Goal: Ask a question

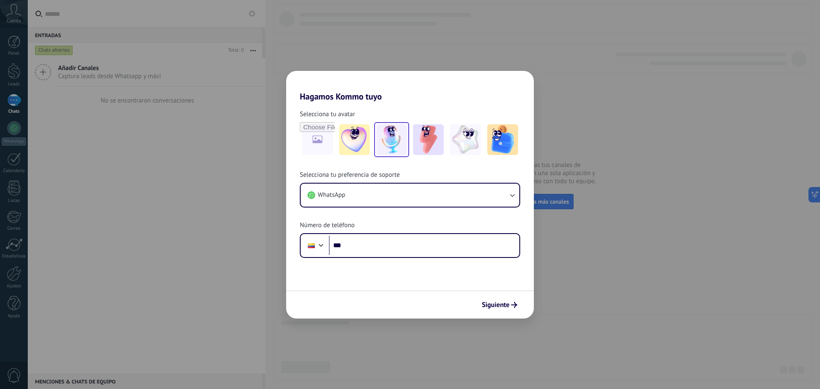
click at [399, 149] on img at bounding box center [391, 139] width 31 height 31
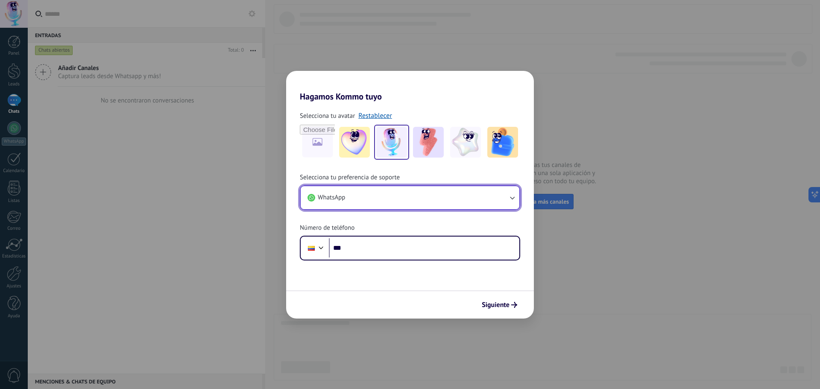
click at [509, 197] on icon "button" at bounding box center [512, 198] width 9 height 9
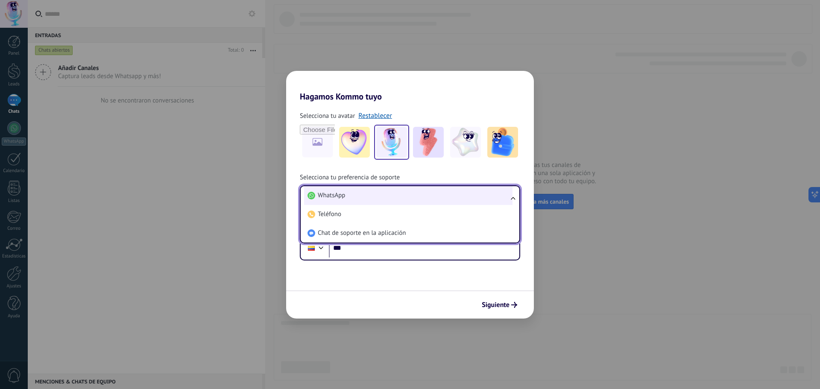
click at [375, 197] on li "WhatsApp" at bounding box center [408, 195] width 208 height 19
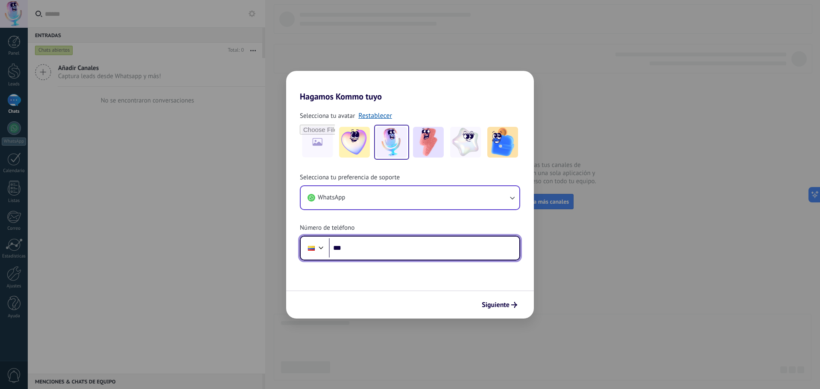
click at [377, 248] on input "***" at bounding box center [424, 248] width 191 height 20
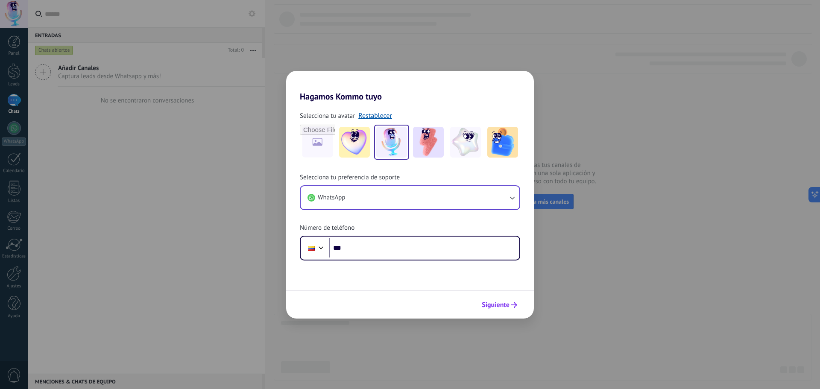
click at [496, 306] on span "Siguiente" at bounding box center [496, 305] width 28 height 6
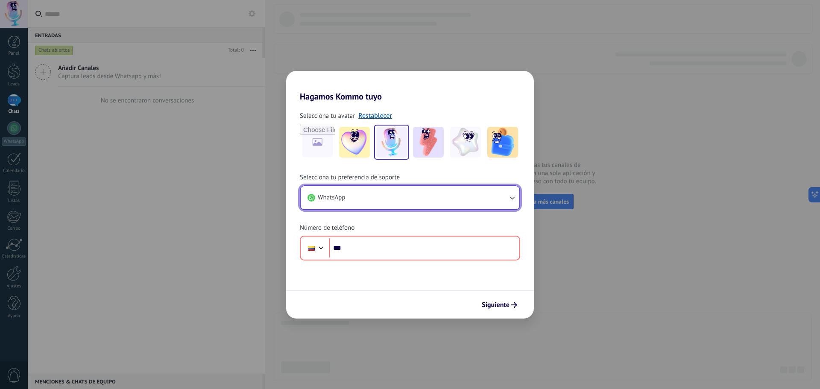
click at [434, 192] on button "WhatsApp" at bounding box center [410, 197] width 219 height 23
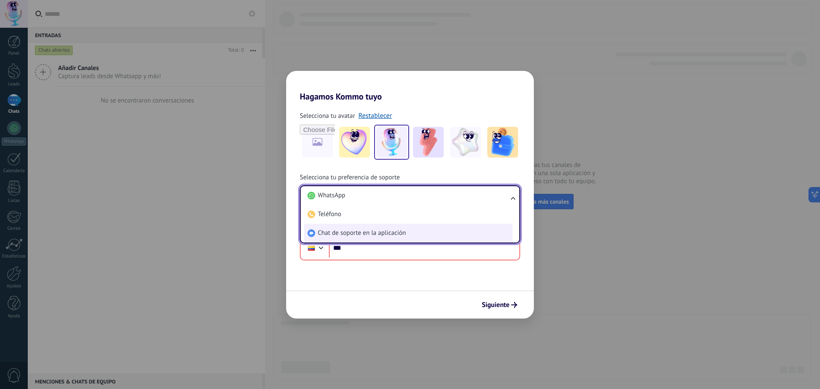
click at [405, 228] on li "Chat de soporte en la aplicación" at bounding box center [408, 233] width 208 height 19
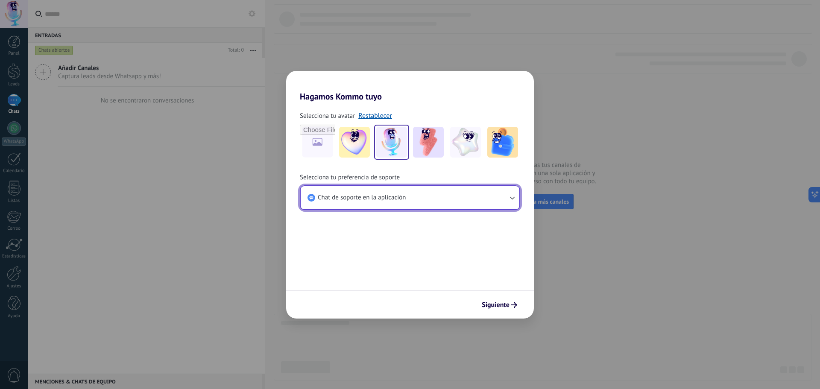
click at [396, 200] on span "Chat de soporte en la aplicación" at bounding box center [362, 198] width 88 height 9
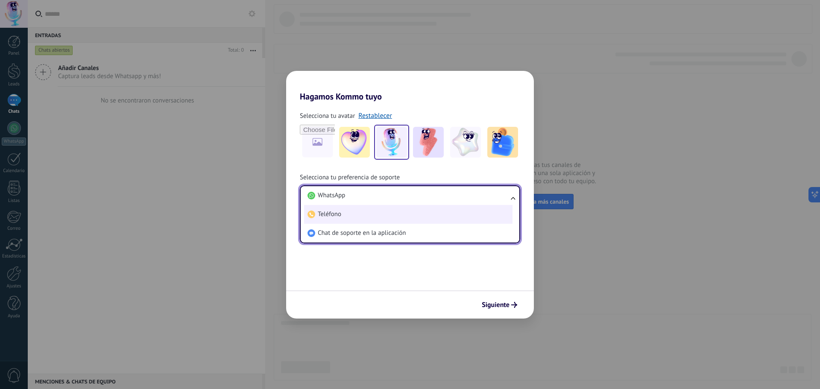
click at [393, 215] on li "Teléfono" at bounding box center [408, 214] width 208 height 19
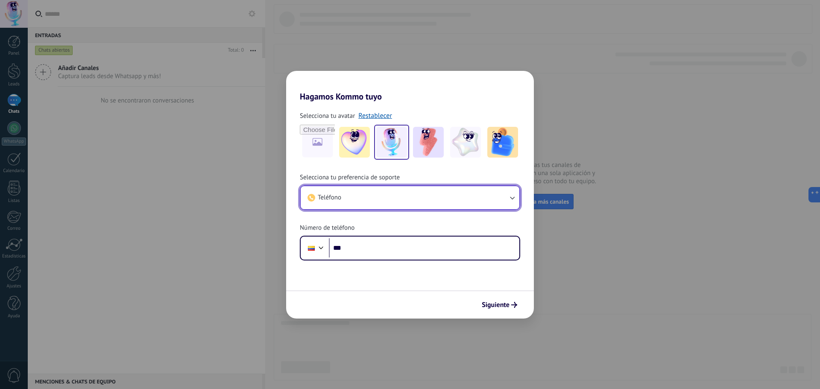
click at [398, 196] on button "Teléfono" at bounding box center [410, 197] width 219 height 23
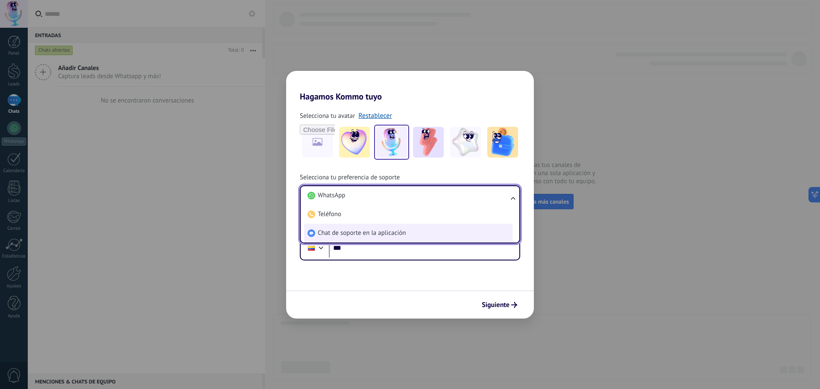
click at [360, 231] on span "Chat de soporte en la aplicación" at bounding box center [362, 233] width 88 height 9
